Goal: Communication & Community: Answer question/provide support

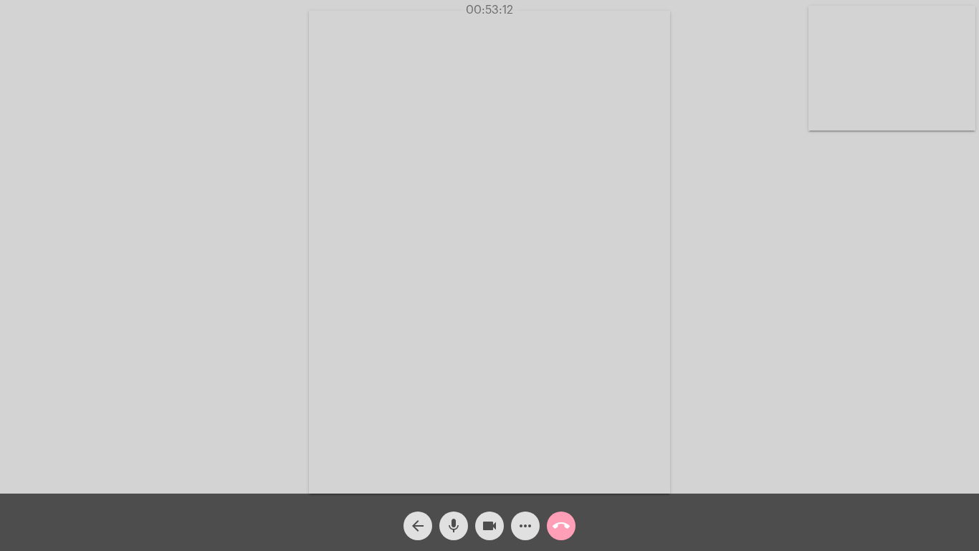
click at [555, 525] on mat-icon "call_end" at bounding box center [561, 525] width 17 height 17
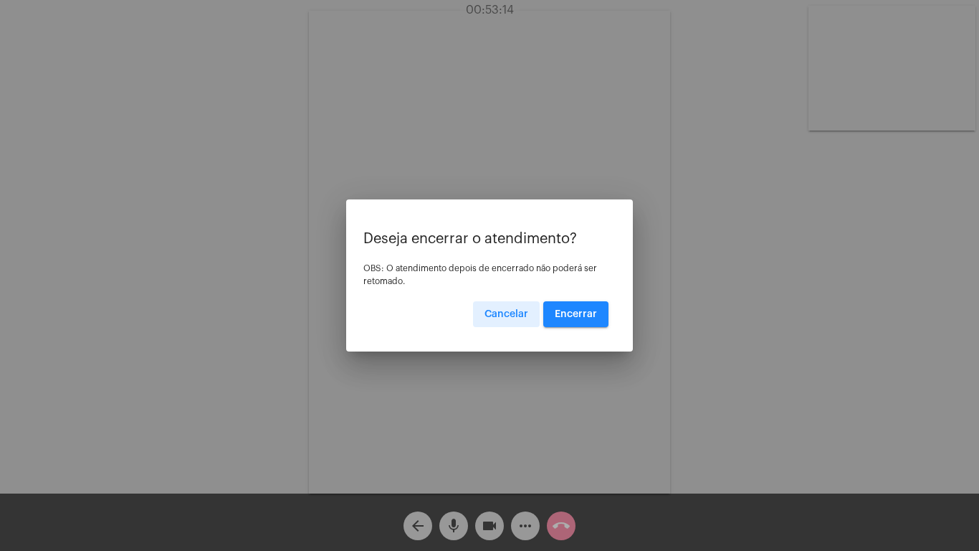
click at [575, 308] on button "Encerrar" at bounding box center [575, 314] width 65 height 26
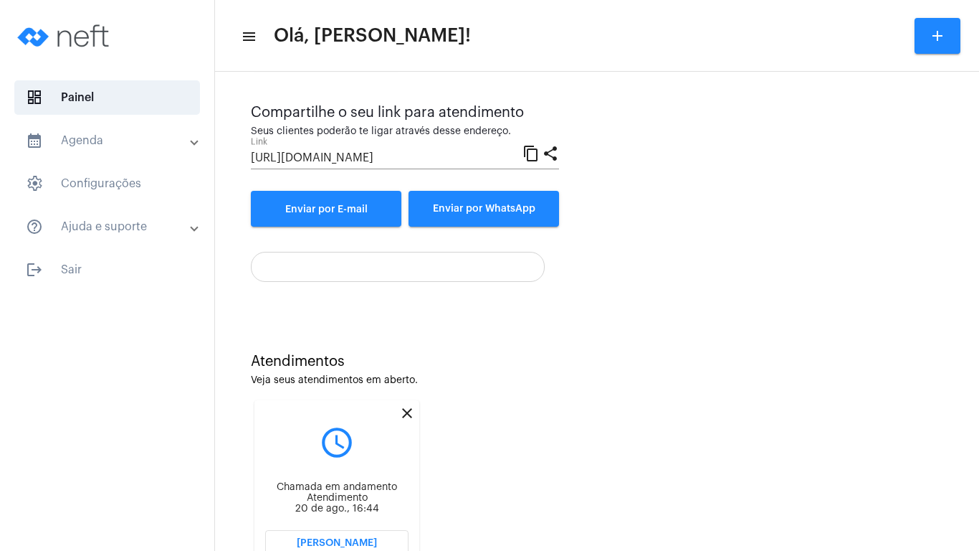
scroll to position [116, 0]
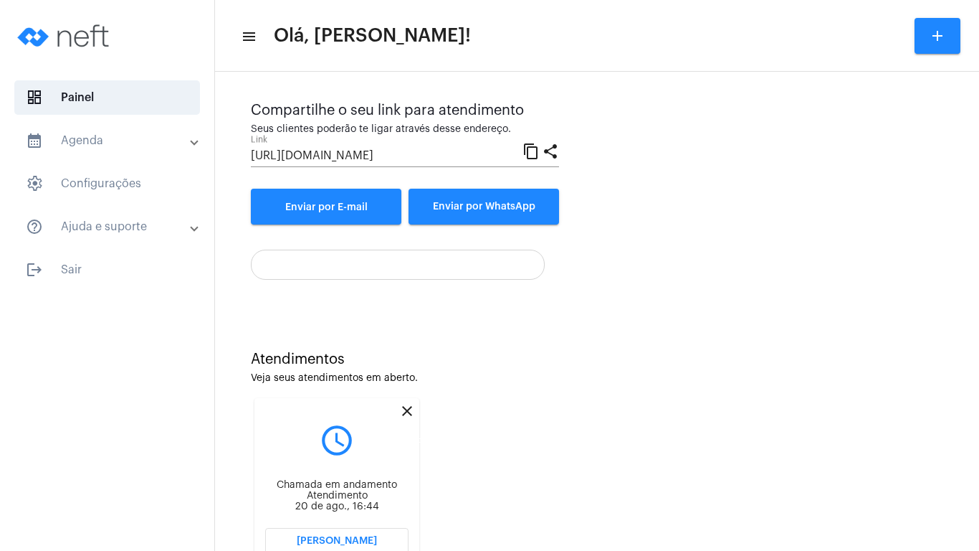
click at [405, 407] on mat-icon "close" at bounding box center [407, 410] width 17 height 17
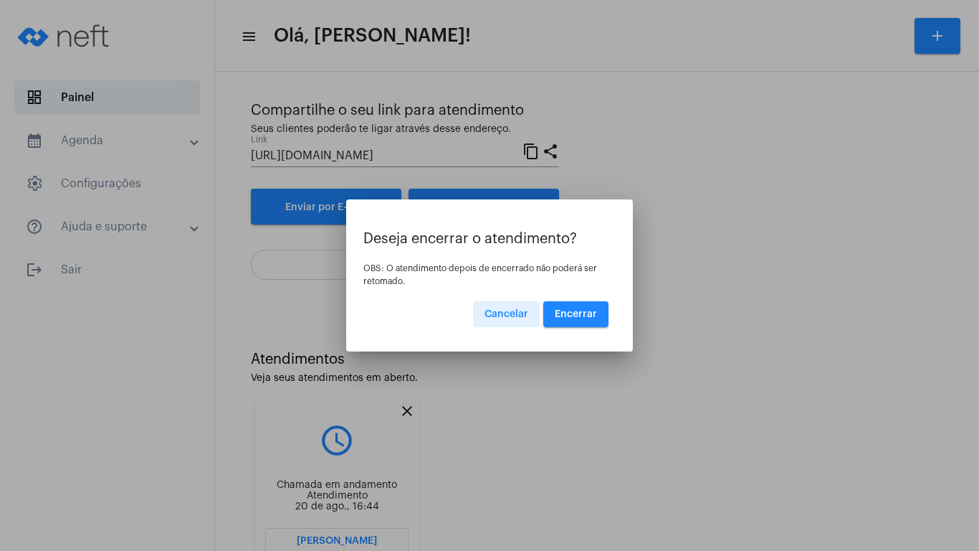
click at [562, 313] on span "Encerrar" at bounding box center [576, 314] width 42 height 10
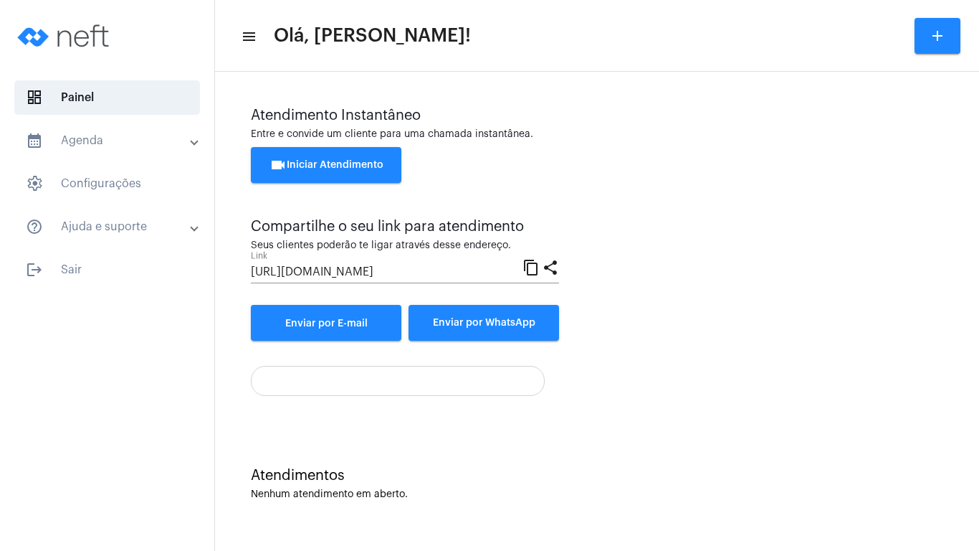
click at [337, 161] on span "videocam Iniciar Atendimento" at bounding box center [327, 165] width 114 height 10
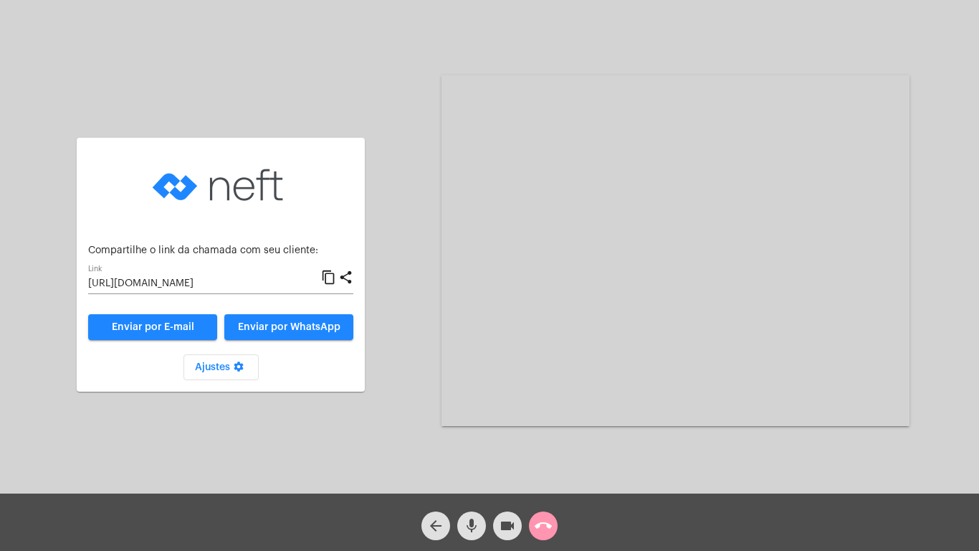
click at [328, 277] on mat-icon "content_copy" at bounding box center [328, 277] width 15 height 17
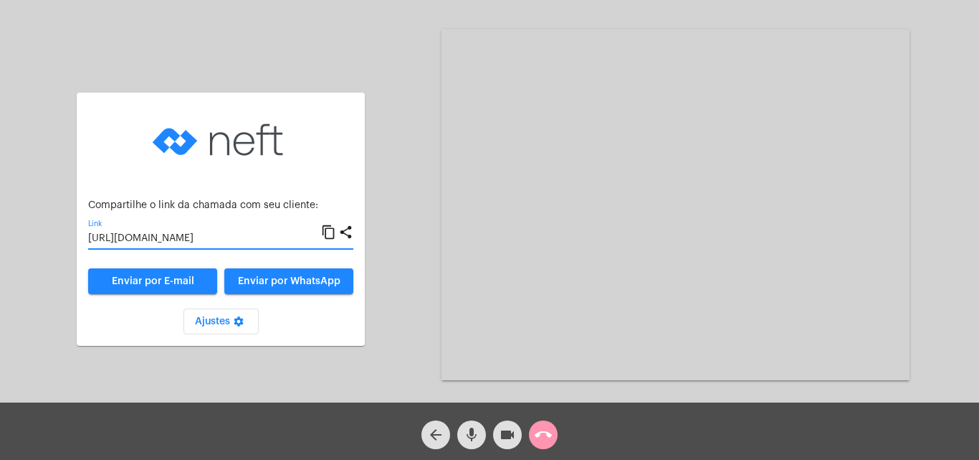
click at [537, 431] on mat-icon "call_end" at bounding box center [543, 434] width 17 height 17
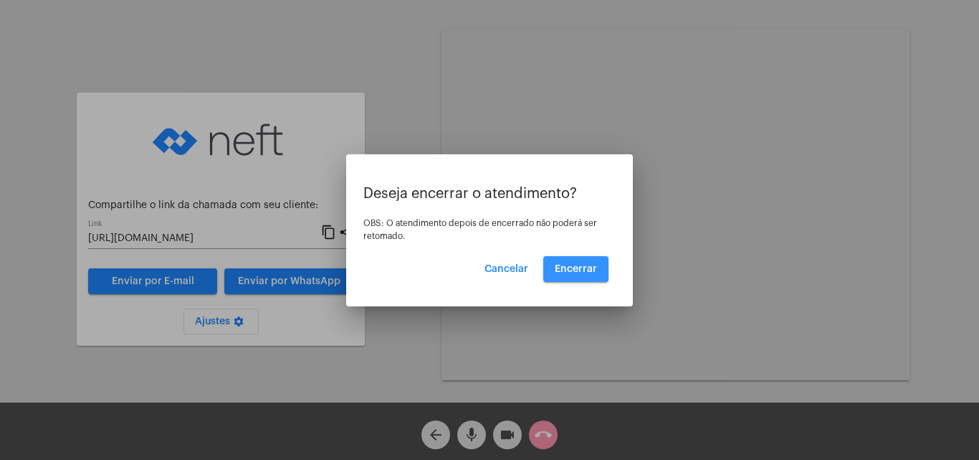
click at [566, 268] on span "Encerrar" at bounding box center [576, 269] width 42 height 10
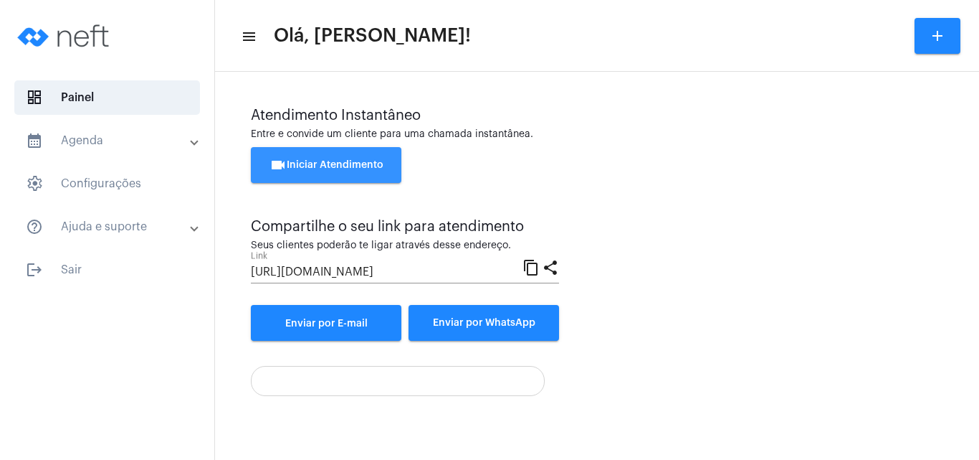
click at [331, 161] on span "videocam Iniciar Atendimento" at bounding box center [327, 165] width 114 height 10
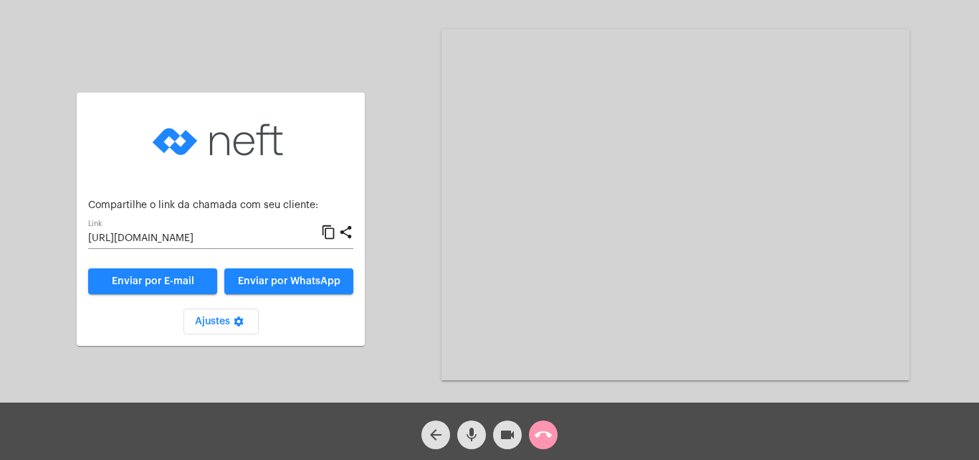
click at [328, 234] on mat-icon "content_copy" at bounding box center [328, 232] width 15 height 17
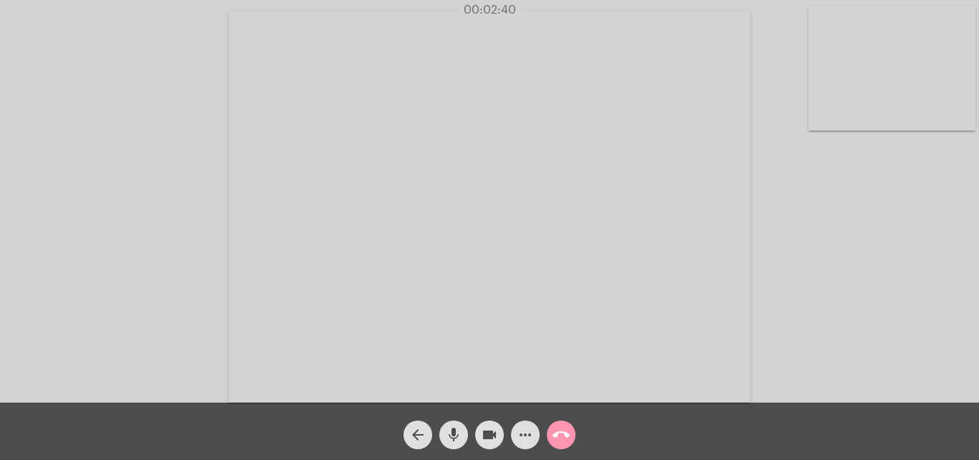
click at [822, 331] on div "Acessando Câmera e Microfone..." at bounding box center [489, 205] width 977 height 402
